Goal: Check status: Check status

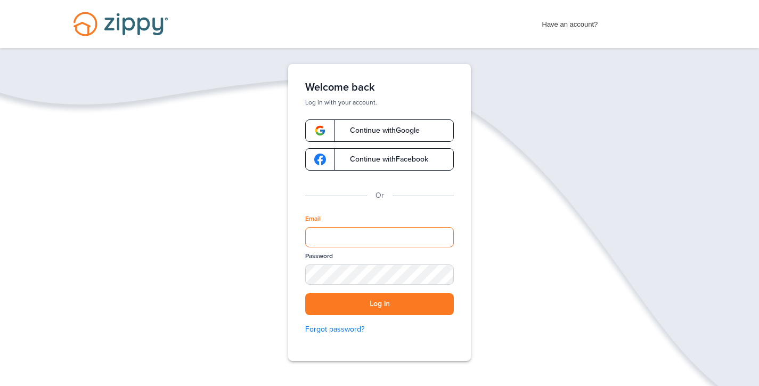
type input "**********"
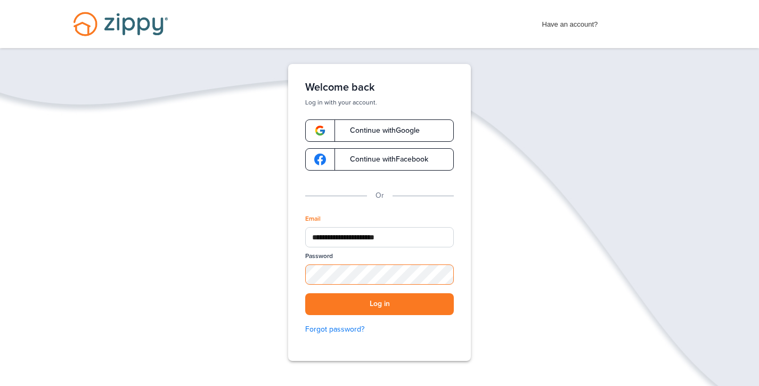
click at [379, 304] on button "Log in" at bounding box center [379, 304] width 149 height 22
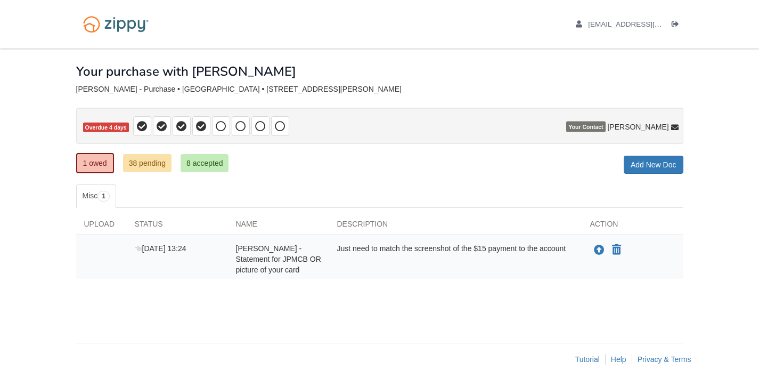
click at [93, 165] on link "1 owed" at bounding box center [95, 163] width 38 height 20
click at [214, 164] on link "8 accepted" at bounding box center [205, 163] width 48 height 18
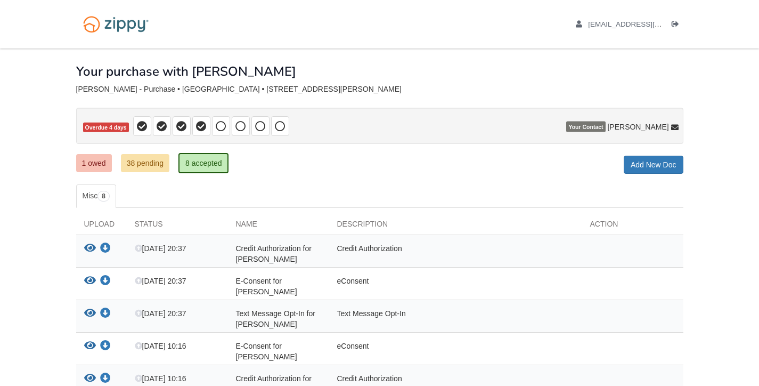
click at [95, 166] on link "1 owed" at bounding box center [94, 163] width 36 height 18
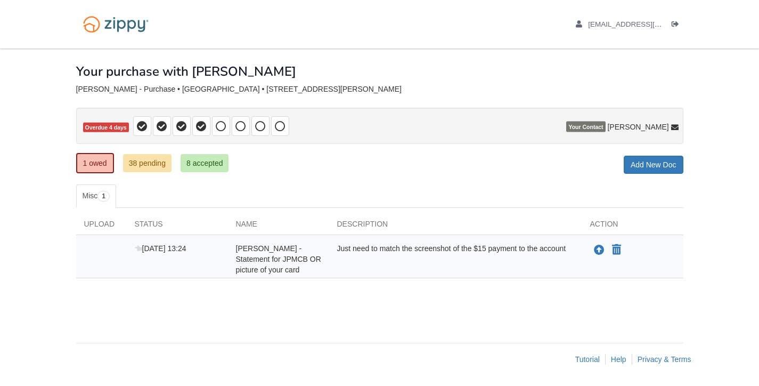
click at [158, 165] on link "38 pending" at bounding box center [147, 163] width 48 height 18
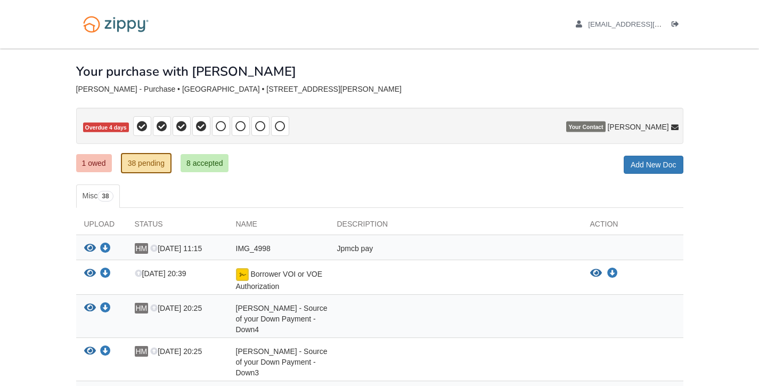
click at [363, 74] on div "Your purchase with [PERSON_NAME]" at bounding box center [379, 63] width 607 height 30
click at [88, 160] on link "1 owed" at bounding box center [94, 163] width 36 height 18
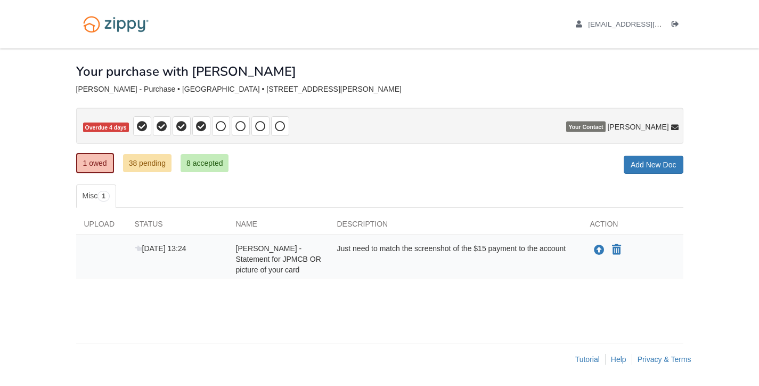
click at [148, 166] on link "38 pending" at bounding box center [147, 163] width 48 height 18
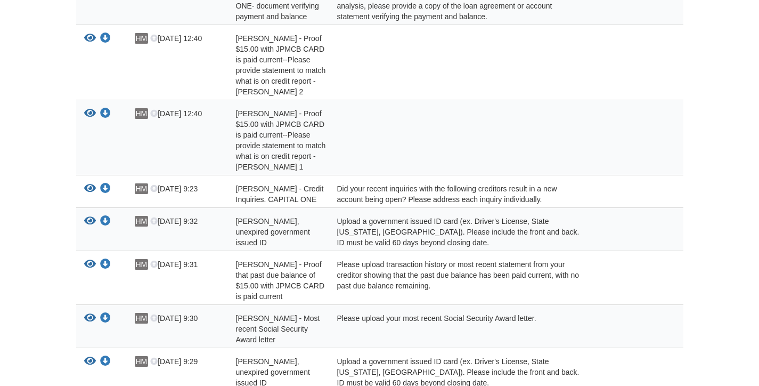
scroll to position [494, 0]
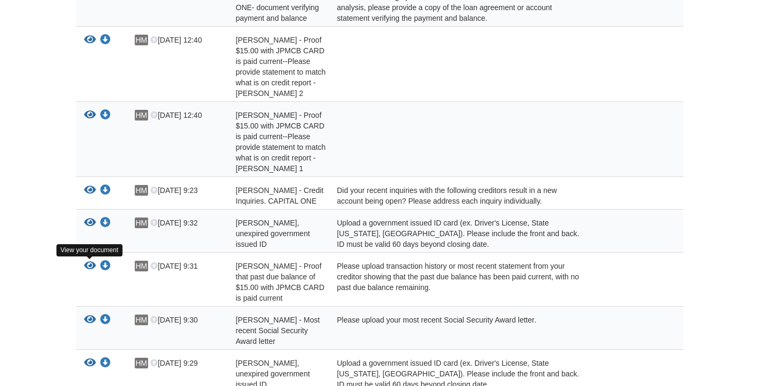
click at [90, 265] on icon "View Julie Milburn - Proof that past due balance of $15.00 with JPMCB CARD is p…" at bounding box center [90, 266] width 12 height 11
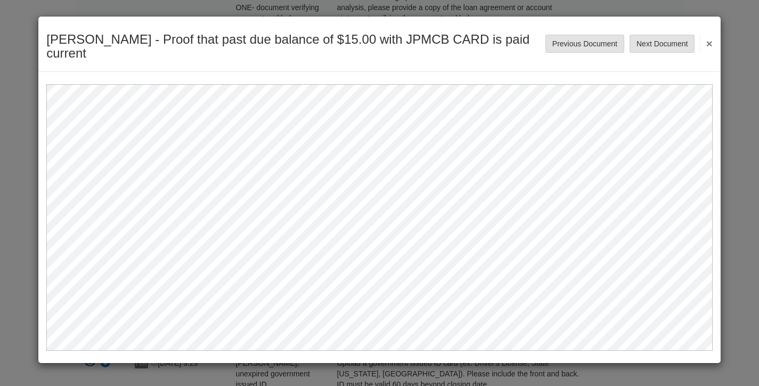
scroll to position [0, 0]
click at [709, 43] on button "×" at bounding box center [706, 43] width 12 height 19
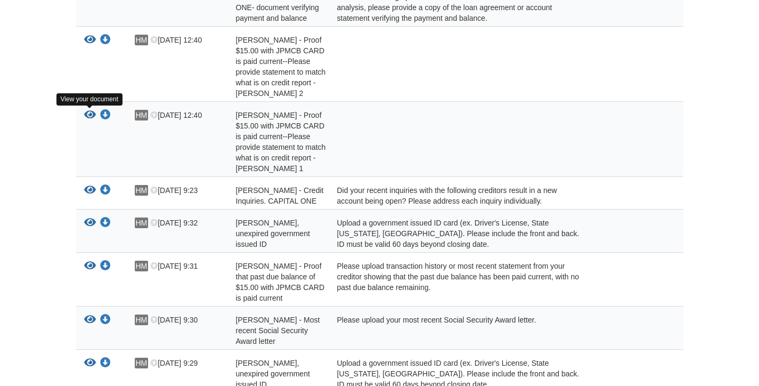
click at [88, 115] on icon "View Julie Milburn - Proof $15.00 with JPMCB CARD is paid current--Please provi…" at bounding box center [90, 115] width 12 height 11
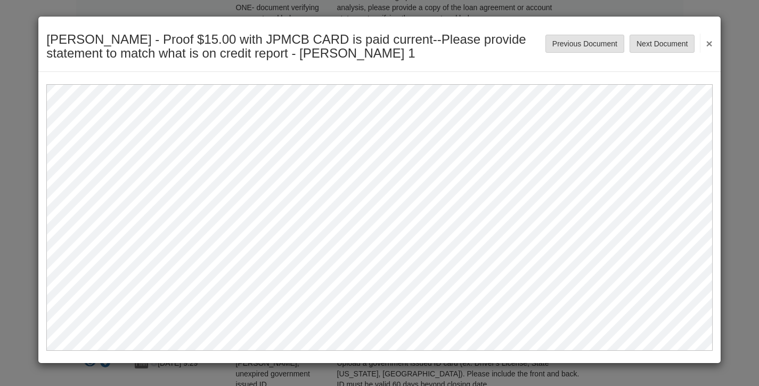
click at [710, 43] on button "×" at bounding box center [706, 43] width 12 height 19
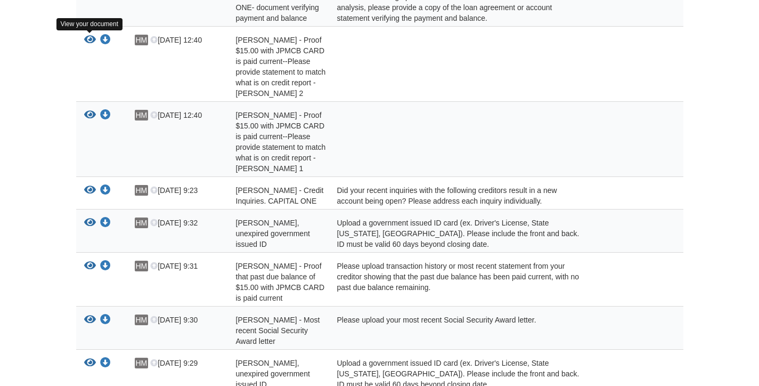
click at [89, 41] on icon "View Julie Milburn - Proof $15.00 with JPMCB CARD is paid current--Please provi…" at bounding box center [90, 40] width 12 height 11
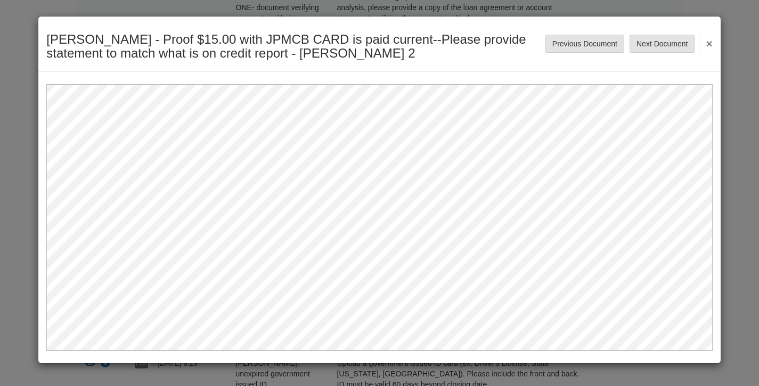
click at [711, 45] on button "×" at bounding box center [706, 43] width 12 height 19
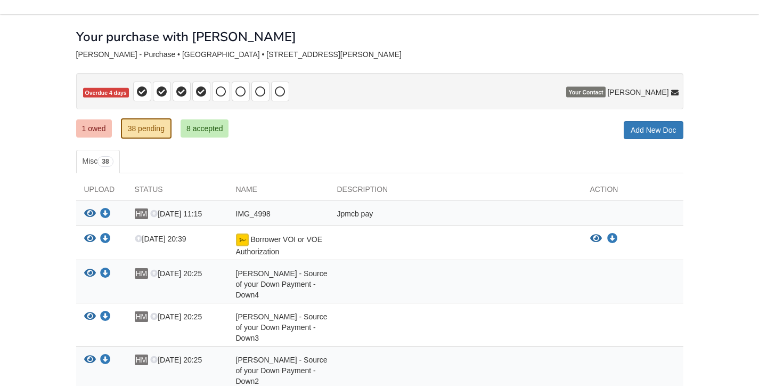
scroll to position [33, 0]
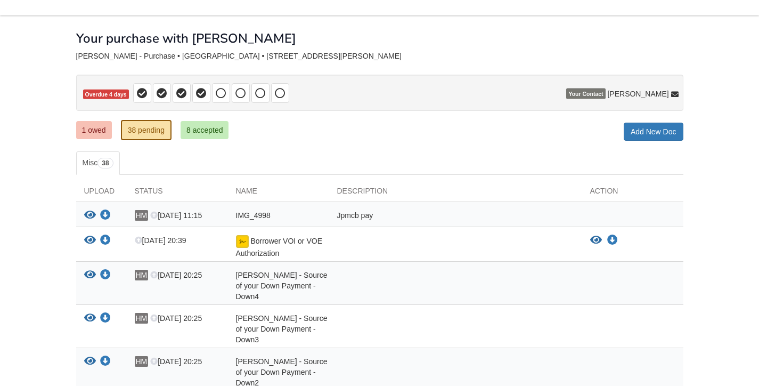
click at [93, 126] on link "1 owed" at bounding box center [94, 130] width 36 height 18
